Goal: Task Accomplishment & Management: Manage account settings

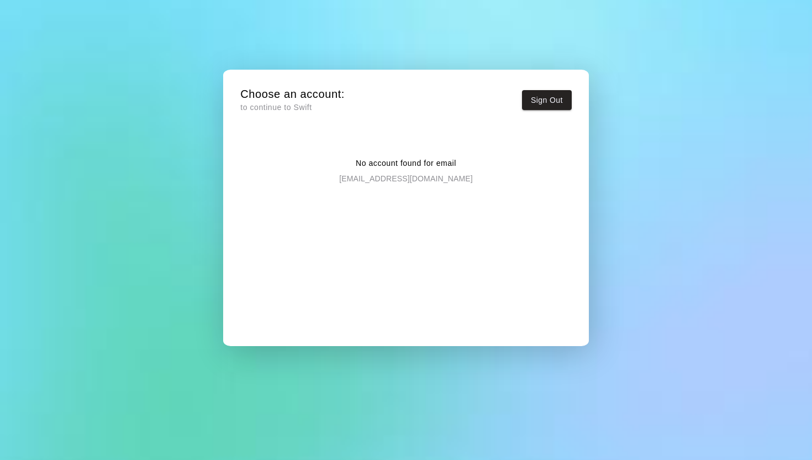
click at [389, 187] on div "No account found for email [PERSON_NAME][EMAIL_ADDRESS][DOMAIN_NAME]" at bounding box center [405, 240] width 331 height 201
click at [390, 180] on p "[EMAIL_ADDRESS][DOMAIN_NAME]" at bounding box center [405, 176] width 133 height 15
click at [241, 100] on h5 "Choose an account:" at bounding box center [292, 94] width 104 height 15
click at [262, 108] on p "to continue to Swift" at bounding box center [292, 108] width 104 height 12
click at [438, 162] on p "No account found for email" at bounding box center [406, 163] width 101 height 12
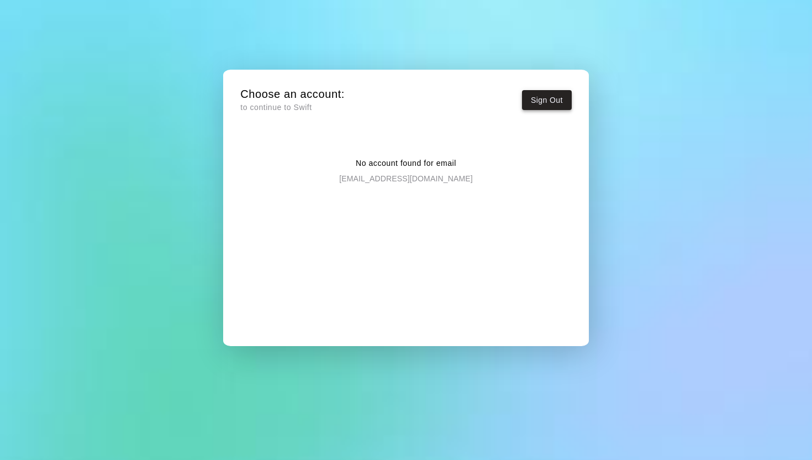
click at [563, 107] on button "Sign Out" at bounding box center [547, 100] width 50 height 20
click at [320, 191] on div "No account found for email [PERSON_NAME][EMAIL_ADDRESS][DOMAIN_NAME]" at bounding box center [405, 240] width 331 height 201
click at [420, 185] on div "No account found for email [PERSON_NAME][EMAIL_ADDRESS][DOMAIN_NAME]" at bounding box center [405, 240] width 331 height 201
click at [281, 102] on p "to continue to Swift" at bounding box center [292, 108] width 104 height 12
click at [282, 112] on p "to continue to Swift" at bounding box center [292, 108] width 104 height 12
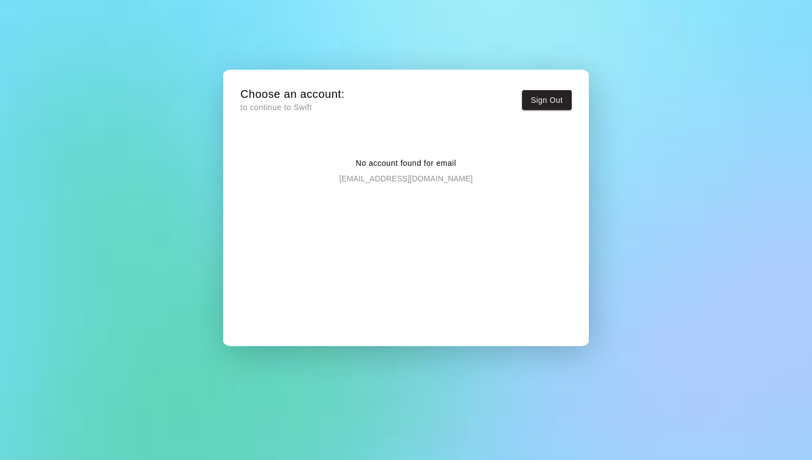
click at [438, 166] on p "No account found for email" at bounding box center [406, 163] width 101 height 12
click at [418, 179] on p "[EMAIL_ADDRESS][DOMAIN_NAME]" at bounding box center [405, 176] width 133 height 15
click at [383, 180] on p "[EMAIL_ADDRESS][DOMAIN_NAME]" at bounding box center [405, 176] width 133 height 15
click at [536, 101] on button "Sign Out" at bounding box center [547, 100] width 50 height 20
